Goal: Transaction & Acquisition: Subscribe to service/newsletter

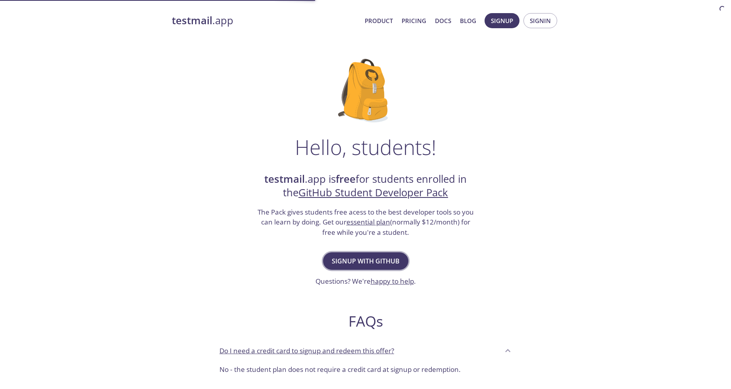
drag, startPoint x: 0, startPoint y: 0, endPoint x: 368, endPoint y: 262, distance: 451.8
click at [368, 262] on span "Signup with GitHub" at bounding box center [366, 260] width 68 height 11
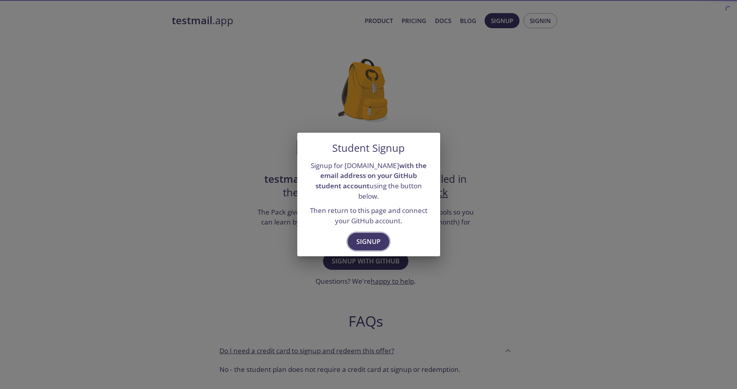
click at [371, 236] on span "Signup" at bounding box center [369, 241] width 24 height 11
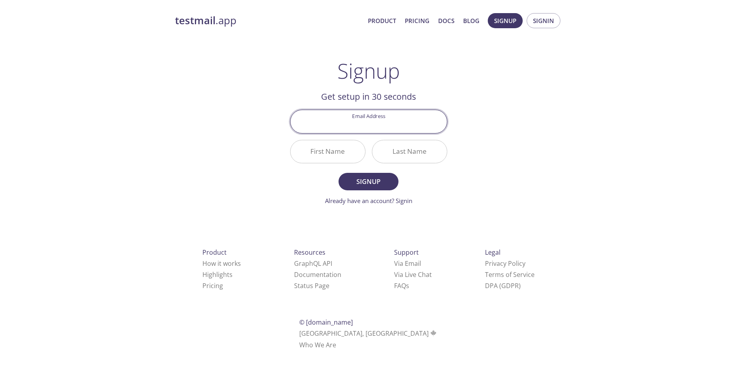
click at [418, 127] on input "Email Address" at bounding box center [369, 121] width 156 height 23
type input "[EMAIL_ADDRESS][DOMAIN_NAME]"
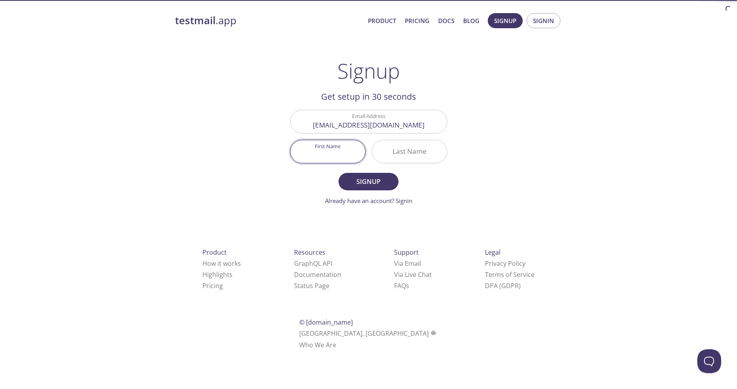
click at [352, 148] on input "First Name" at bounding box center [328, 151] width 75 height 23
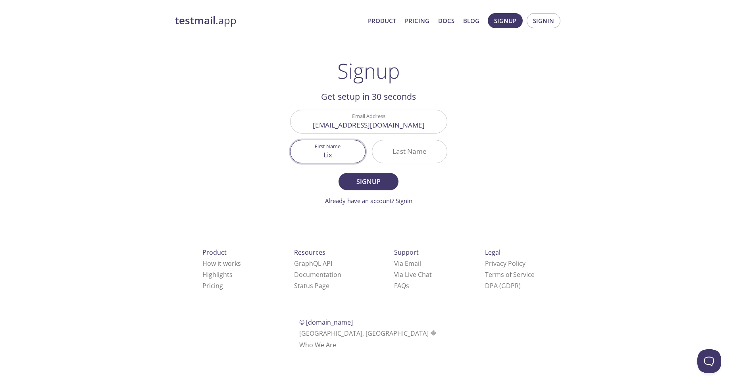
type input "Lix"
click at [409, 151] on input "Last Name" at bounding box center [409, 151] width 75 height 23
type input "droid"
click at [376, 192] on form "Email Address unknounuser4568@gmail.com First Name Lix Last Name droid Signup A…" at bounding box center [368, 157] width 157 height 95
click at [374, 183] on span "Signup" at bounding box center [368, 181] width 42 height 11
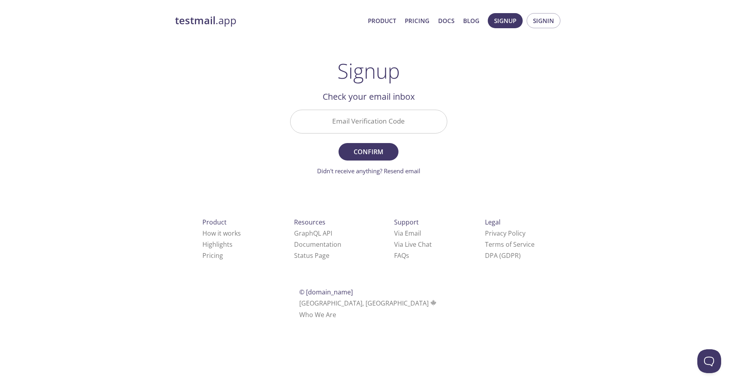
click at [387, 125] on input "Email Verification Code" at bounding box center [369, 121] width 156 height 23
click at [377, 123] on input "Email Verification Code" at bounding box center [369, 121] width 156 height 23
type input "783694"
click at [368, 152] on span "Confirm" at bounding box center [368, 151] width 42 height 11
click at [394, 122] on input "783694" at bounding box center [369, 121] width 156 height 23
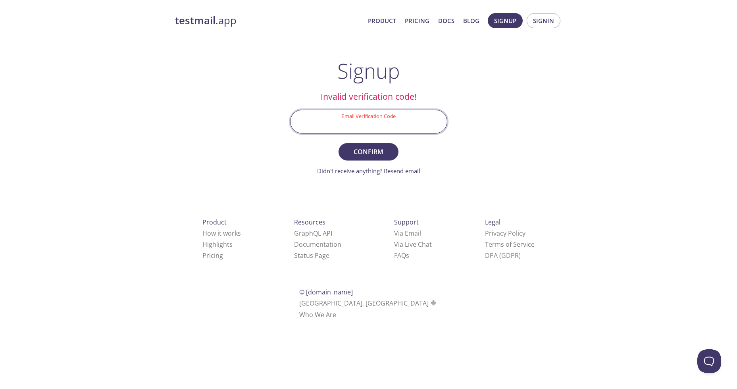
paste input "FVJAUFG"
type input "FVJAUFG"
click at [374, 154] on span "Confirm" at bounding box center [368, 151] width 42 height 11
